Goal: Find specific page/section: Find specific page/section

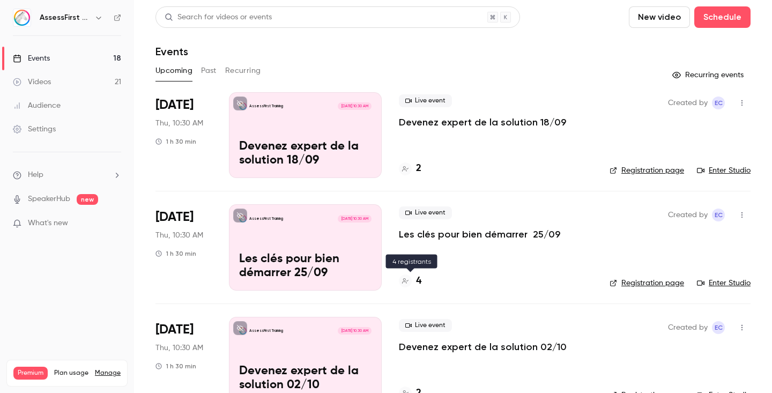
click at [417, 278] on h4 "4" at bounding box center [418, 281] width 5 height 14
